Goal: Task Accomplishment & Management: Manage account settings

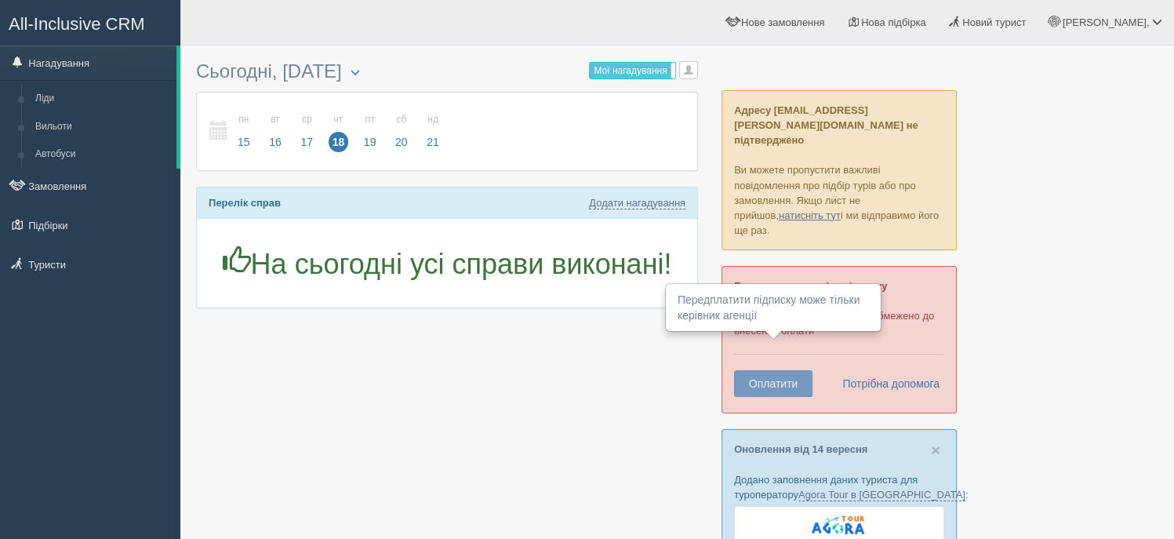
click at [776, 370] on button "Оплатити" at bounding box center [773, 383] width 78 height 27
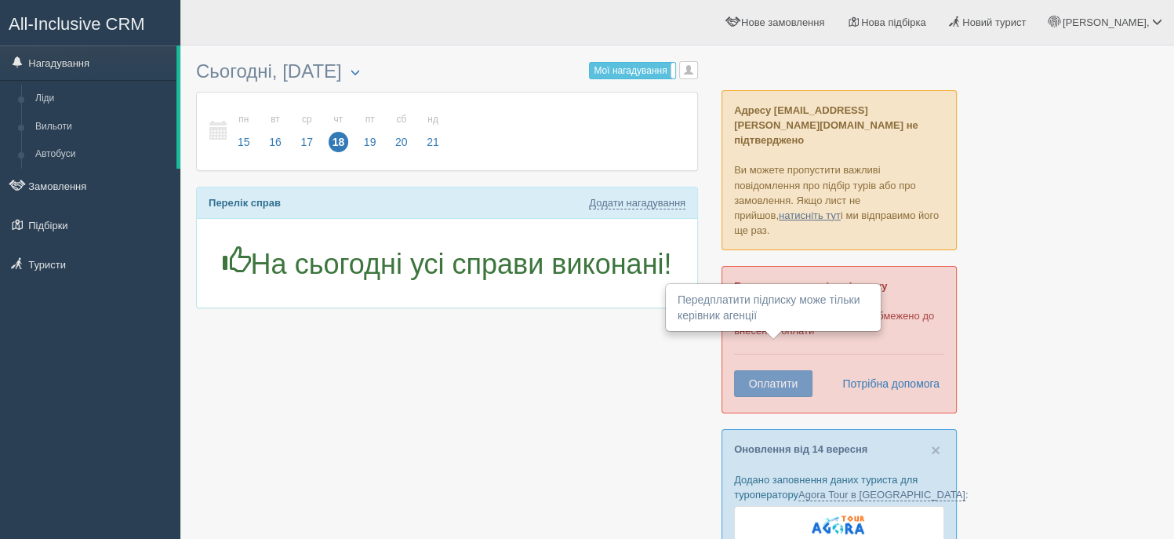
click at [776, 370] on button "Оплатити" at bounding box center [773, 383] width 78 height 27
click at [769, 370] on button "Оплатити" at bounding box center [773, 383] width 78 height 27
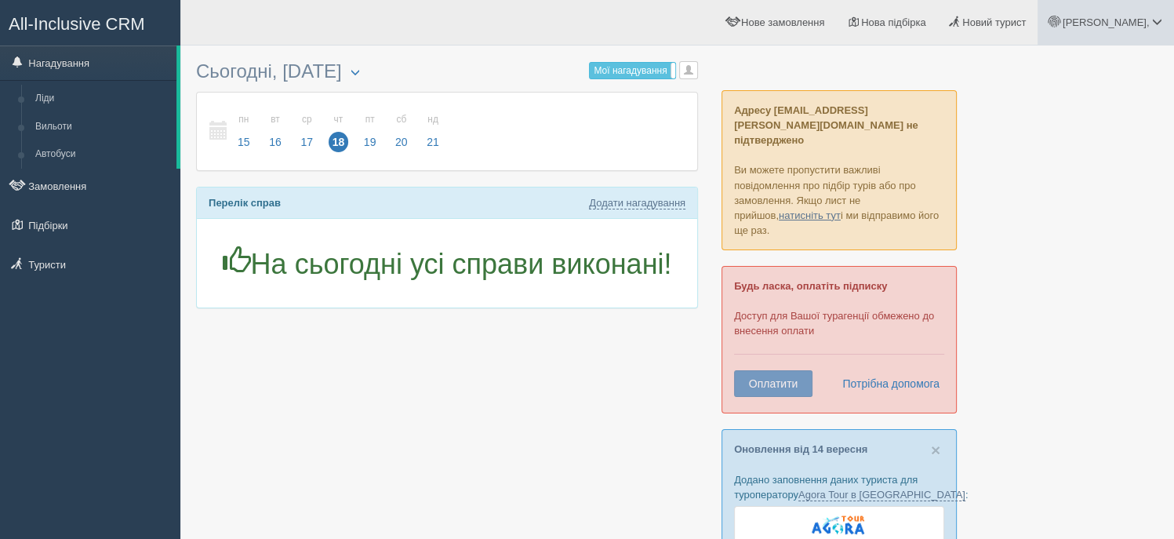
drag, startPoint x: 1085, startPoint y: 124, endPoint x: 1151, endPoint y: 40, distance: 106.2
click at [1158, 18] on span at bounding box center [1157, 21] width 10 height 10
click at [1050, 200] on link "Вихід" at bounding box center [1087, 204] width 171 height 34
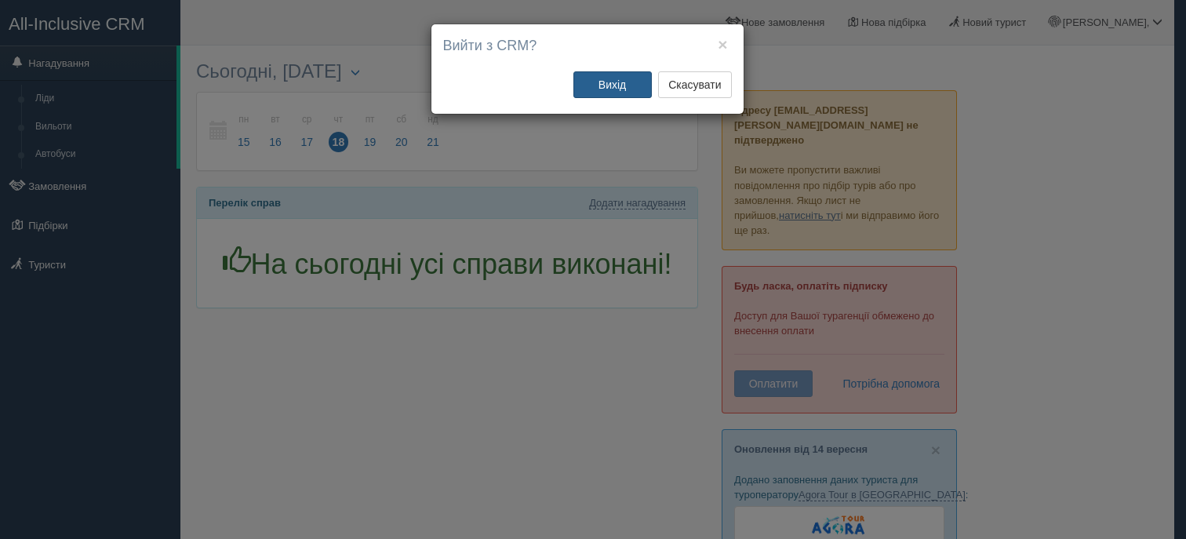
click at [598, 75] on button "Вихід" at bounding box center [612, 84] width 78 height 27
